Goal: Use online tool/utility: Use online tool/utility

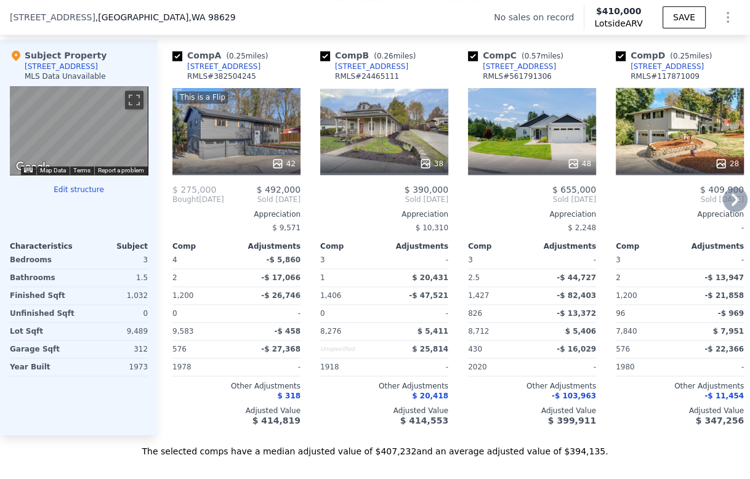
scroll to position [1227, 0]
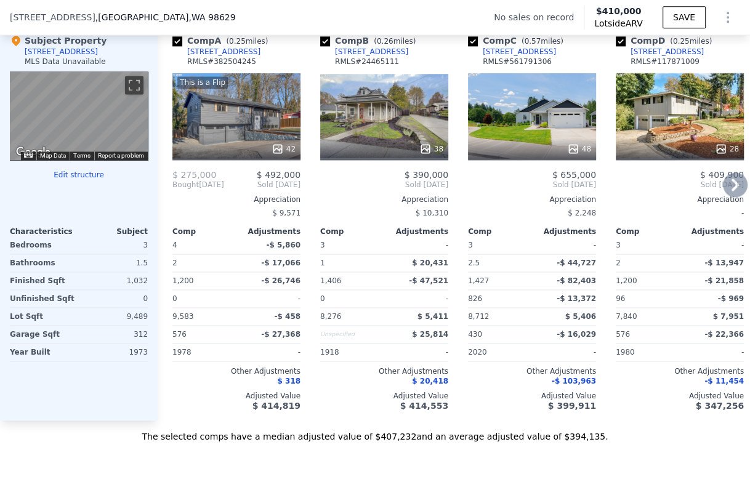
click at [727, 192] on icon at bounding box center [735, 184] width 25 height 25
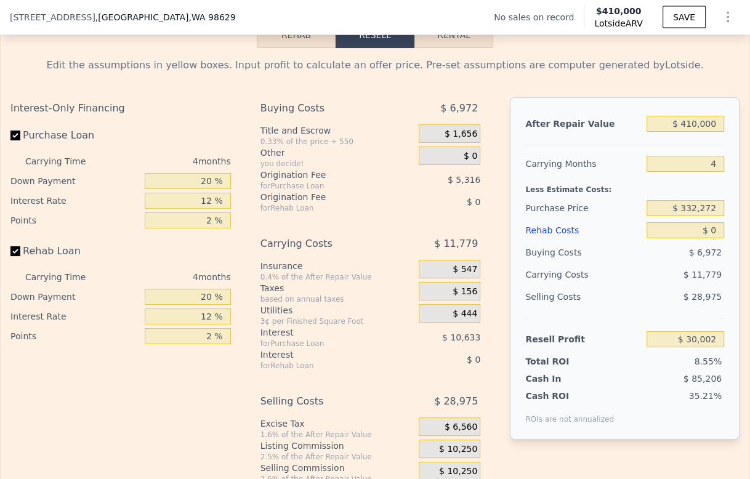
scroll to position [1775, 0]
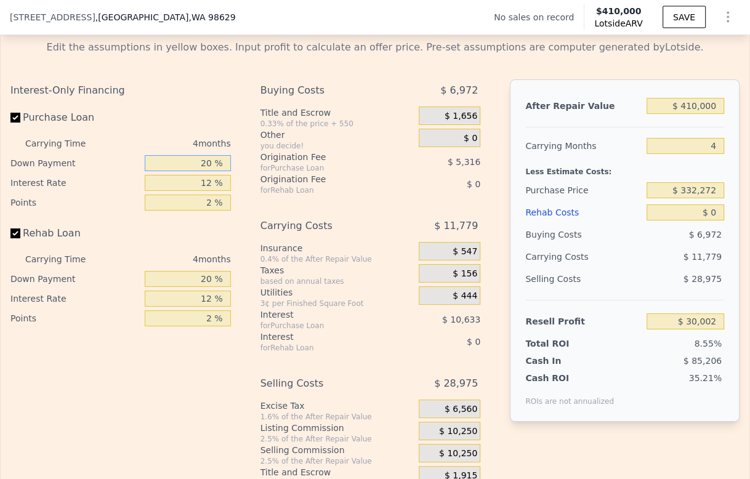
click at [198, 171] on input "20 %" at bounding box center [188, 163] width 86 height 16
type input "10 %"
type input "$ 28,009"
type input "10 %"
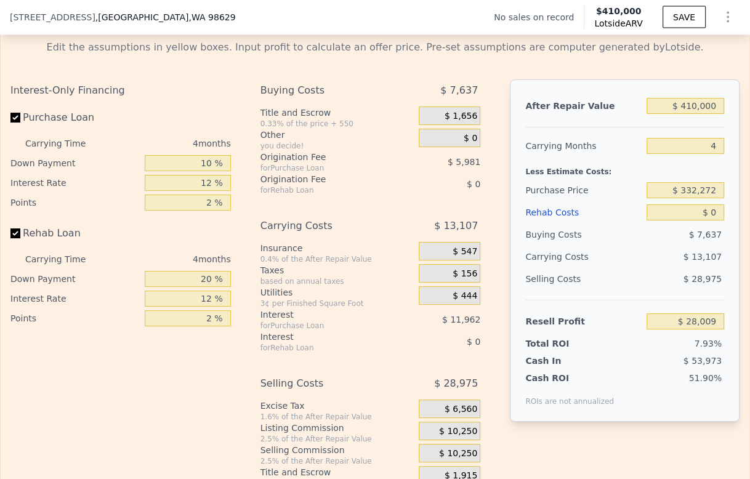
click at [198, 192] on div "12 %" at bounding box center [188, 183] width 86 height 20
click at [198, 191] on input "12 %" at bounding box center [188, 183] width 86 height 16
type input "9 %"
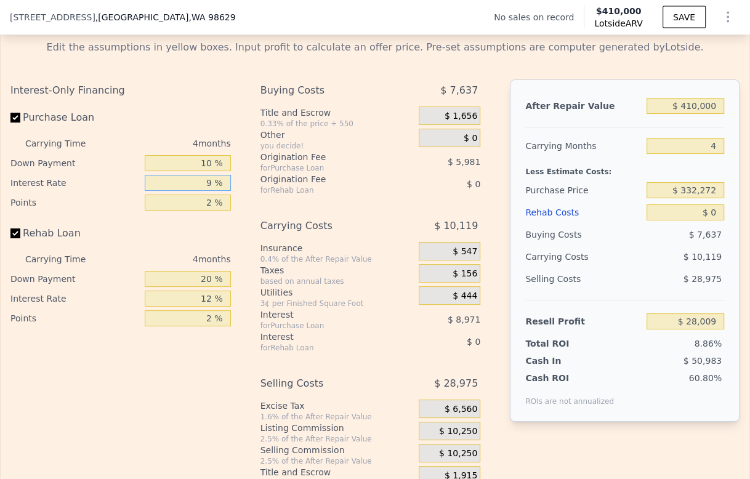
type input "$ 30,997"
type input "9 %"
click at [196, 211] on input "2 %" at bounding box center [188, 203] width 86 height 16
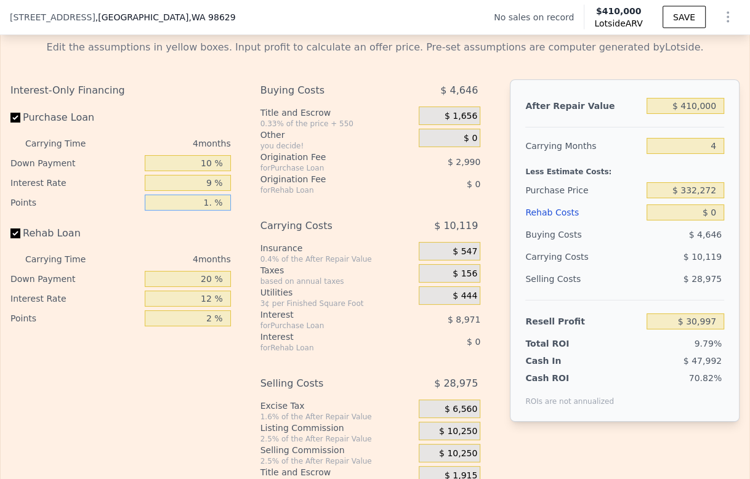
type input "1.5 %"
type input "$ 32,492"
type input "1.5 %"
click at [197, 287] on input "20 %" at bounding box center [188, 279] width 86 height 16
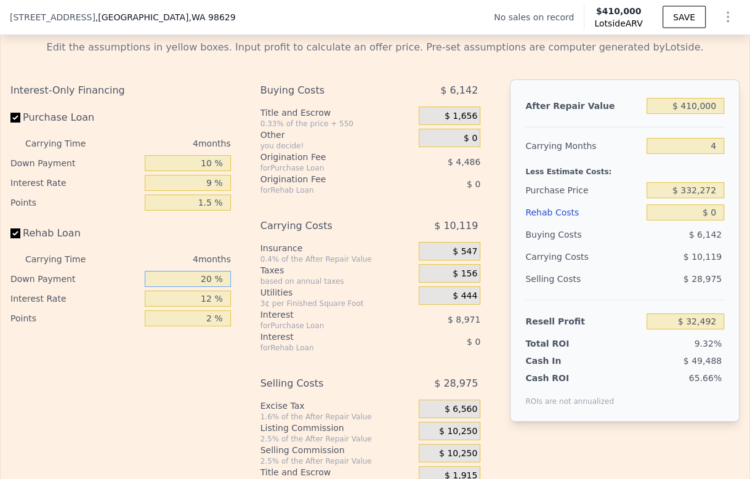
click at [197, 287] on input "20 %" at bounding box center [188, 279] width 86 height 16
type input "120 %"
